Goal: Navigation & Orientation: Find specific page/section

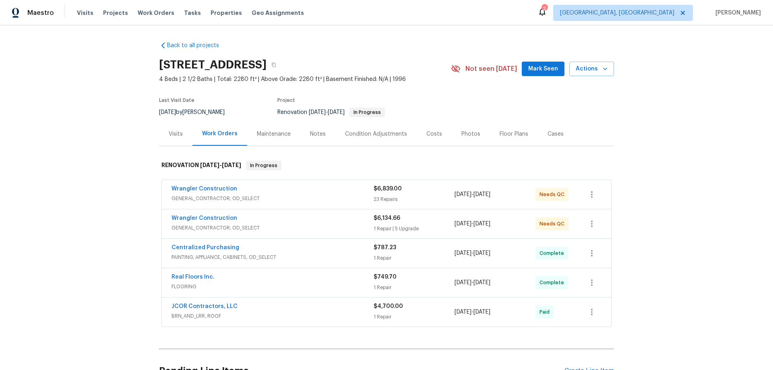
click at [80, 218] on div "Back to all projects 11087 NW 46th Dr, Coral Springs, FL 33076 4 Beds | 2 1/2 B…" at bounding box center [386, 197] width 773 height 344
click at [117, 192] on div "Back to all projects 11087 NW 46th Dr, Coral Springs, FL 33076 4 Beds | 2 1/2 B…" at bounding box center [386, 197] width 773 height 344
click at [107, 137] on div "Back to all projects 11087 NW 46th Dr, Coral Springs, FL 33076 4 Beds | 2 1/2 B…" at bounding box center [386, 197] width 773 height 344
click at [154, 161] on div "Back to all projects 11087 NW 46th Dr, Coral Springs, FL 33076 4 Beds | 2 1/2 B…" at bounding box center [386, 197] width 773 height 344
click at [45, 164] on div "Back to all projects 11087 NW 46th Dr, Coral Springs, FL 33076 4 Beds | 2 1/2 B…" at bounding box center [386, 197] width 773 height 344
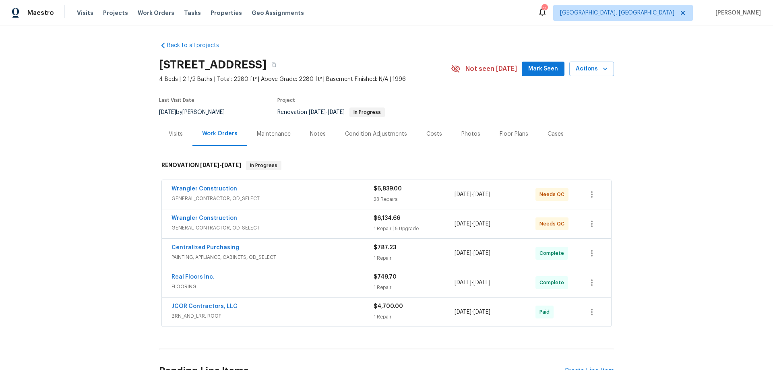
click at [106, 188] on div "Back to all projects 11087 NW 46th Dr, Coral Springs, FL 33076 4 Beds | 2 1/2 B…" at bounding box center [386, 197] width 773 height 344
click at [100, 162] on div "Back to all projects 11087 NW 46th Dr, Coral Springs, FL 33076 4 Beds | 2 1/2 B…" at bounding box center [386, 197] width 773 height 344
click at [135, 190] on div "Back to all projects 11087 NW 46th Dr, Coral Springs, FL 33076 4 Beds | 2 1/2 B…" at bounding box center [386, 197] width 773 height 344
click at [113, 146] on div "Back to all projects 11087 NW 46th Dr, Coral Springs, FL 33076 4 Beds | 2 1/2 B…" at bounding box center [386, 197] width 773 height 344
click at [74, 175] on div "Back to all projects 11087 NW 46th Dr, Coral Springs, FL 33076 4 Beds | 2 1/2 B…" at bounding box center [386, 197] width 773 height 344
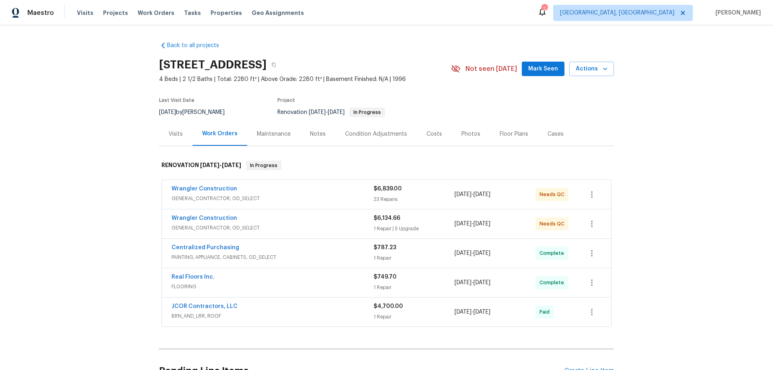
click at [80, 181] on div "Back to all projects 11087 NW 46th Dr, Coral Springs, FL 33076 4 Beds | 2 1/2 B…" at bounding box center [386, 197] width 773 height 344
click at [103, 161] on div "Back to all projects 11087 NW 46th Dr, Coral Springs, FL 33076 4 Beds | 2 1/2 B…" at bounding box center [386, 197] width 773 height 344
click at [91, 144] on div "Back to all projects 11087 NW 46th Dr, Coral Springs, FL 33076 4 Beds | 2 1/2 B…" at bounding box center [386, 197] width 773 height 344
click at [52, 209] on div "Back to all projects 11087 NW 46th Dr, Coral Springs, FL 33076 4 Beds | 2 1/2 B…" at bounding box center [386, 197] width 773 height 344
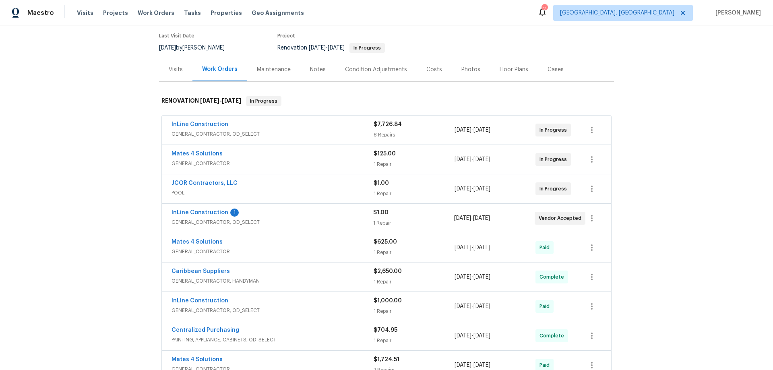
scroll to position [121, 0]
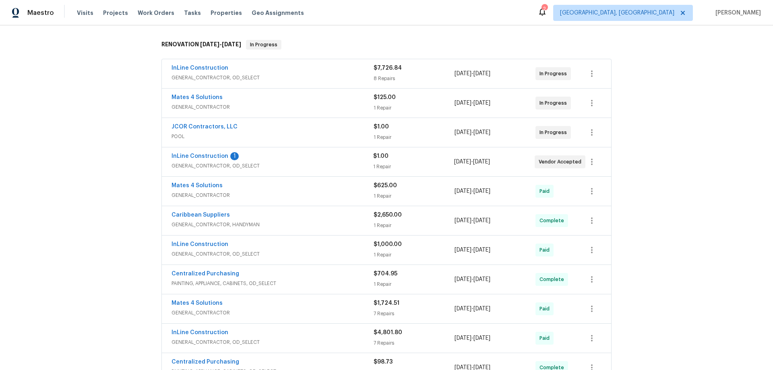
click at [114, 201] on div "Back to all projects [STREET_ADDRESS] 4 Beds | 3 Baths | Total: 2285 ft² | Abov…" at bounding box center [386, 197] width 773 height 344
